Goal: Task Accomplishment & Management: Use online tool/utility

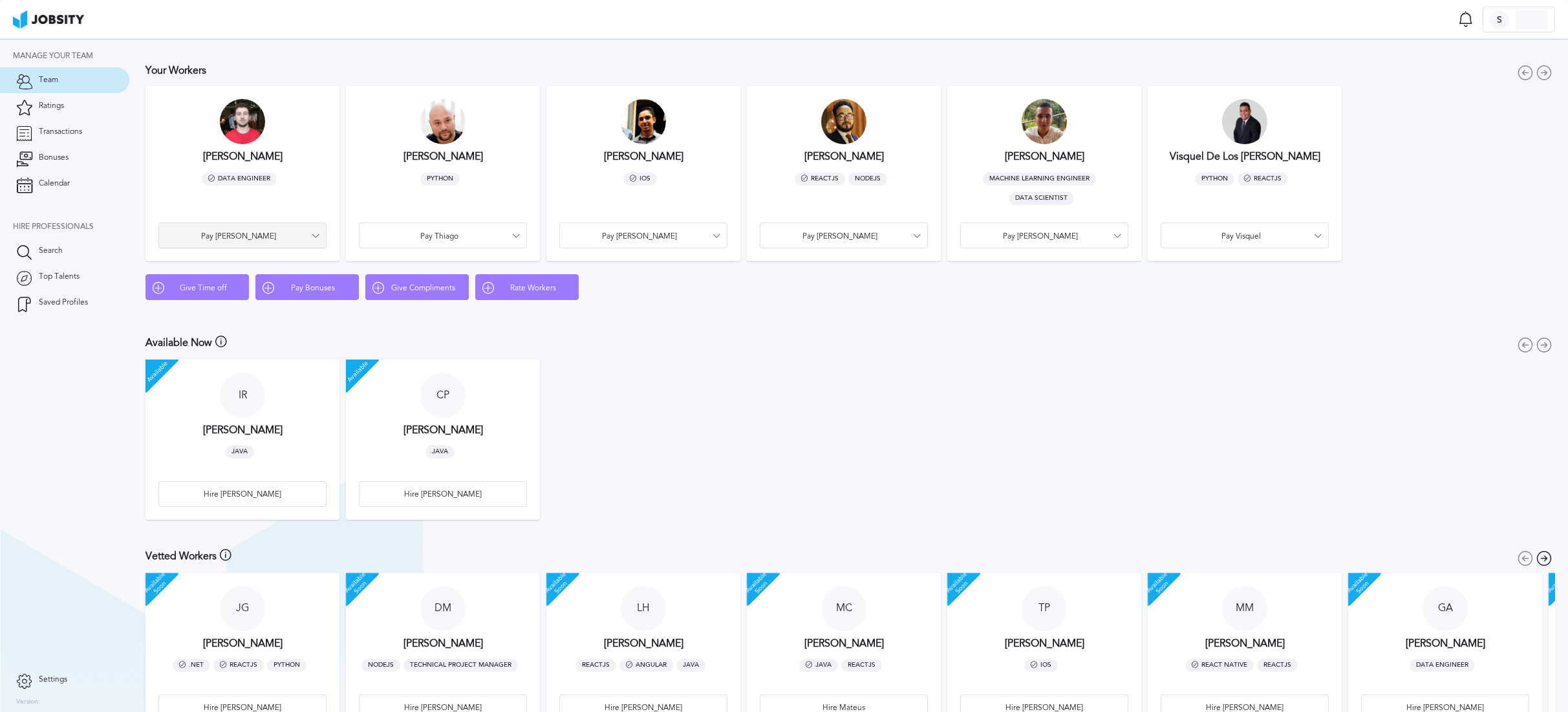
click at [313, 238] on icon at bounding box center [315, 236] width 8 height 8
click at [245, 236] on li "Pay Bonus" at bounding box center [243, 235] width 168 height 26
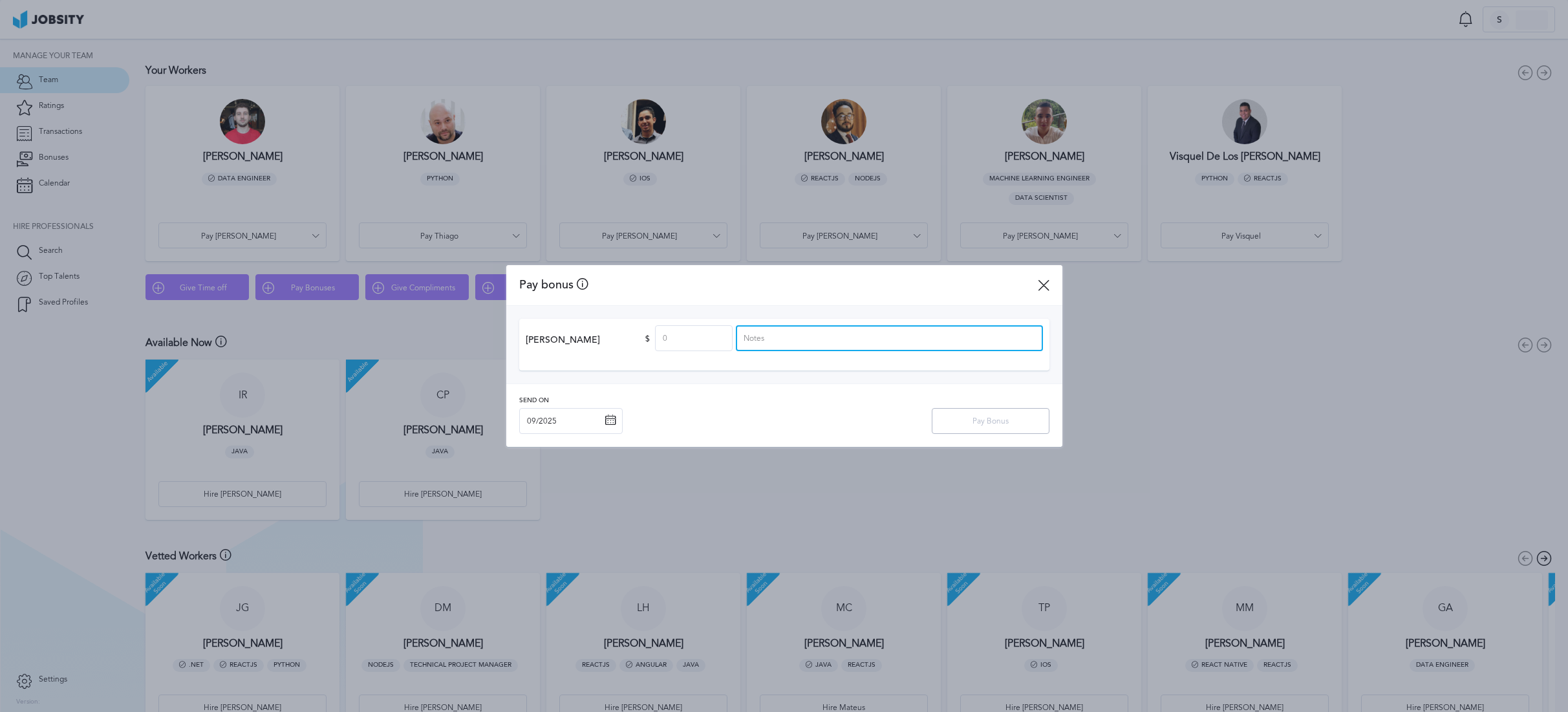
click at [758, 341] on input at bounding box center [889, 338] width 307 height 26
click at [1048, 287] on icon at bounding box center [1043, 285] width 12 height 12
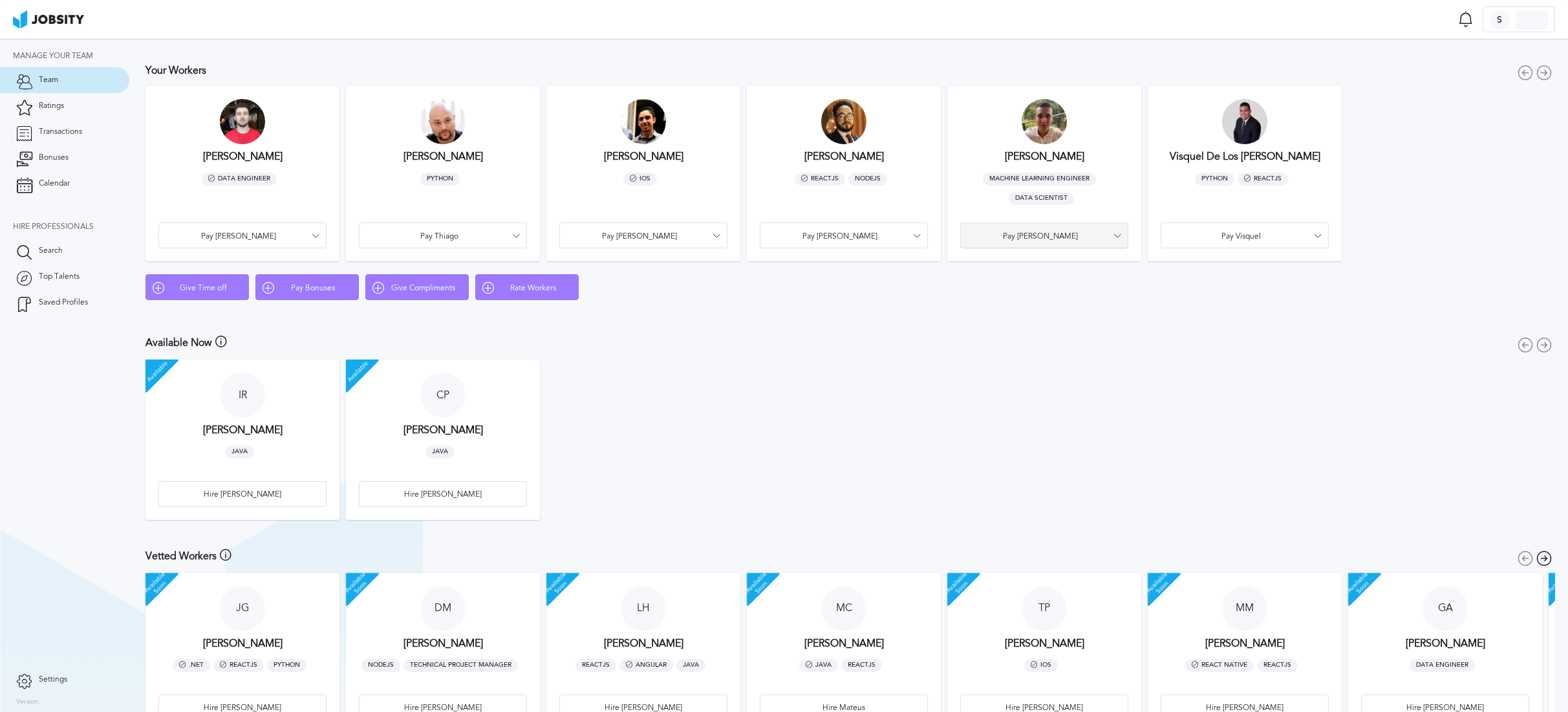
click at [1029, 234] on span "Pay [PERSON_NAME]" at bounding box center [1040, 236] width 146 height 9
click at [1025, 287] on li "Give Compliment" at bounding box center [1044, 287] width 168 height 26
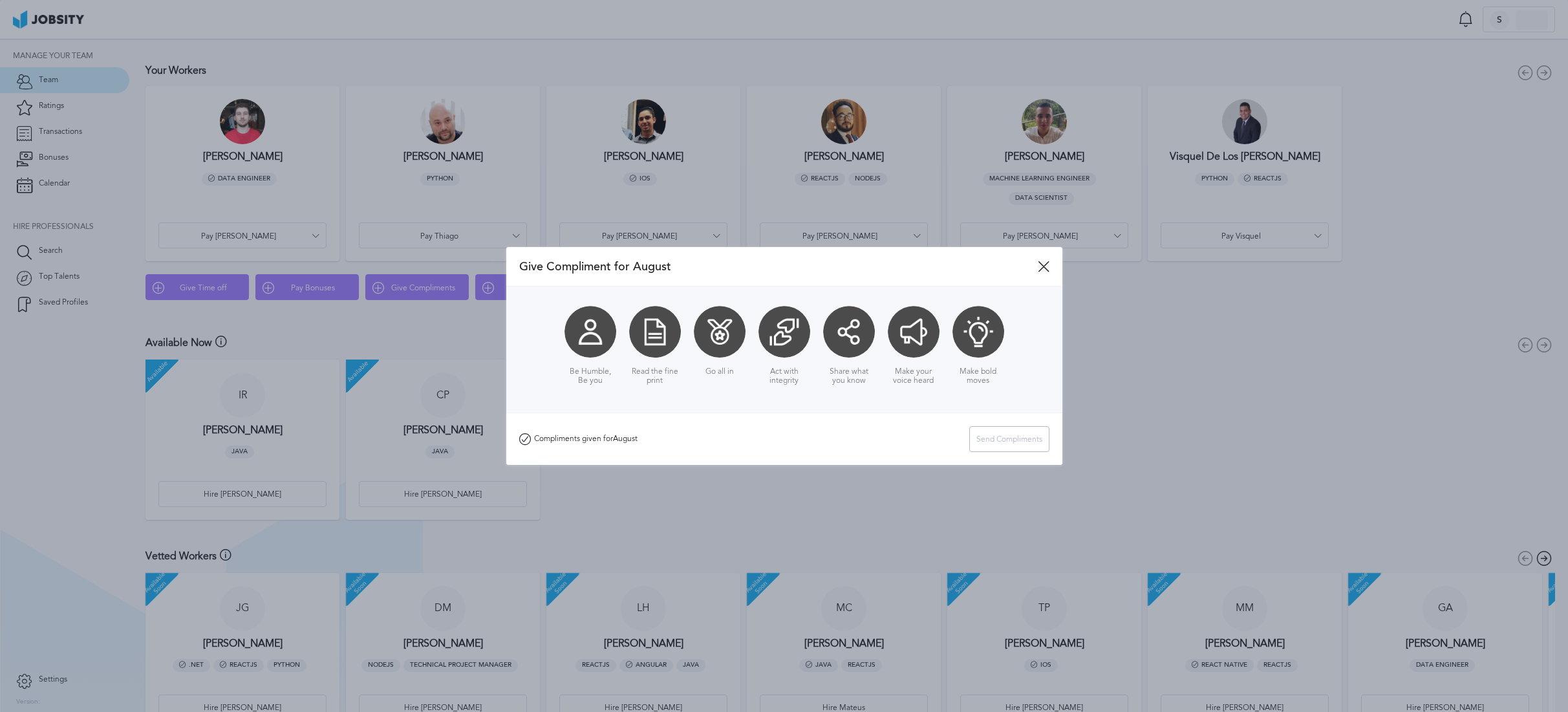
click at [1046, 262] on icon at bounding box center [1043, 266] width 12 height 12
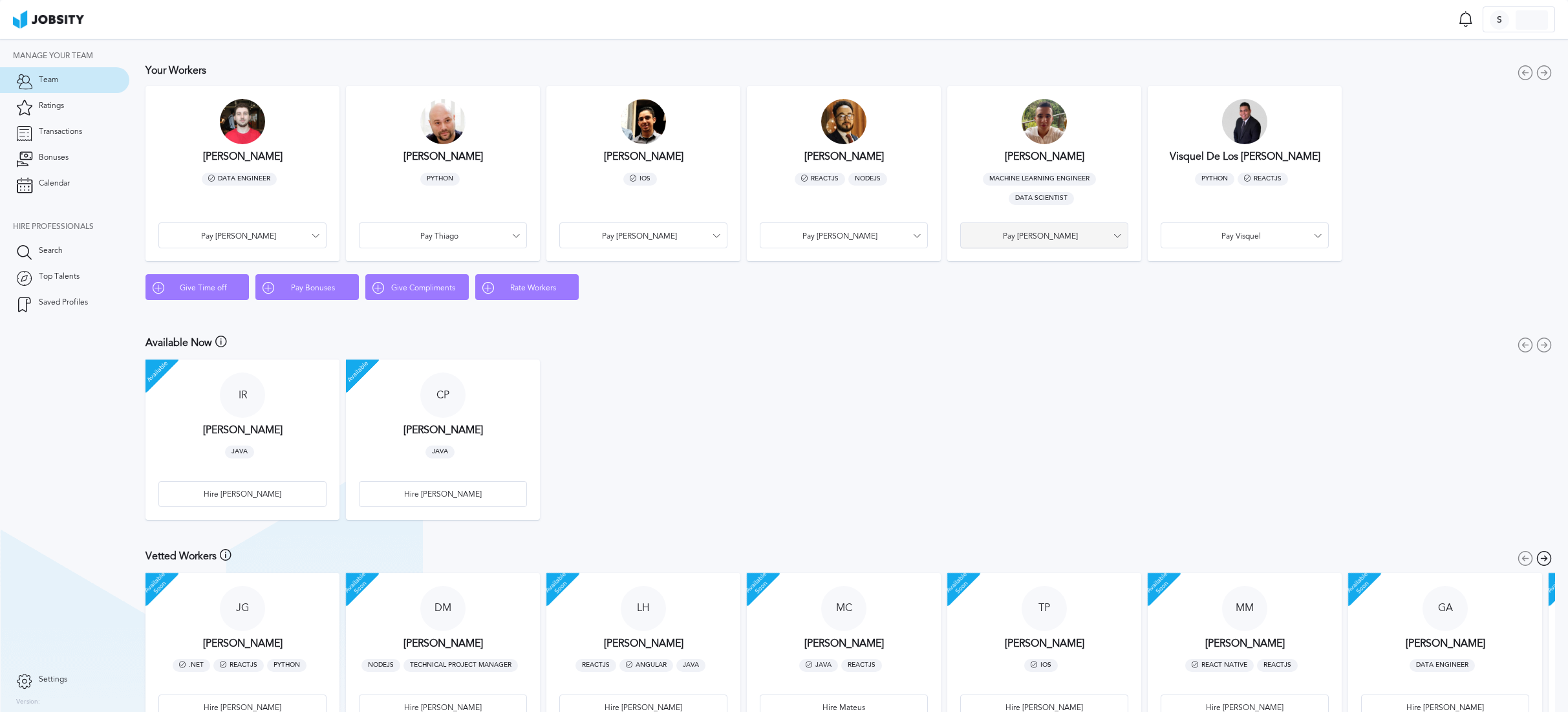
click at [1044, 240] on span "Pay [PERSON_NAME]" at bounding box center [1040, 236] width 146 height 9
click at [1024, 339] on div "Pay Bonus Give Time off Give Compliment Rate" at bounding box center [784, 356] width 1568 height 712
